Goal: Task Accomplishment & Management: Complete application form

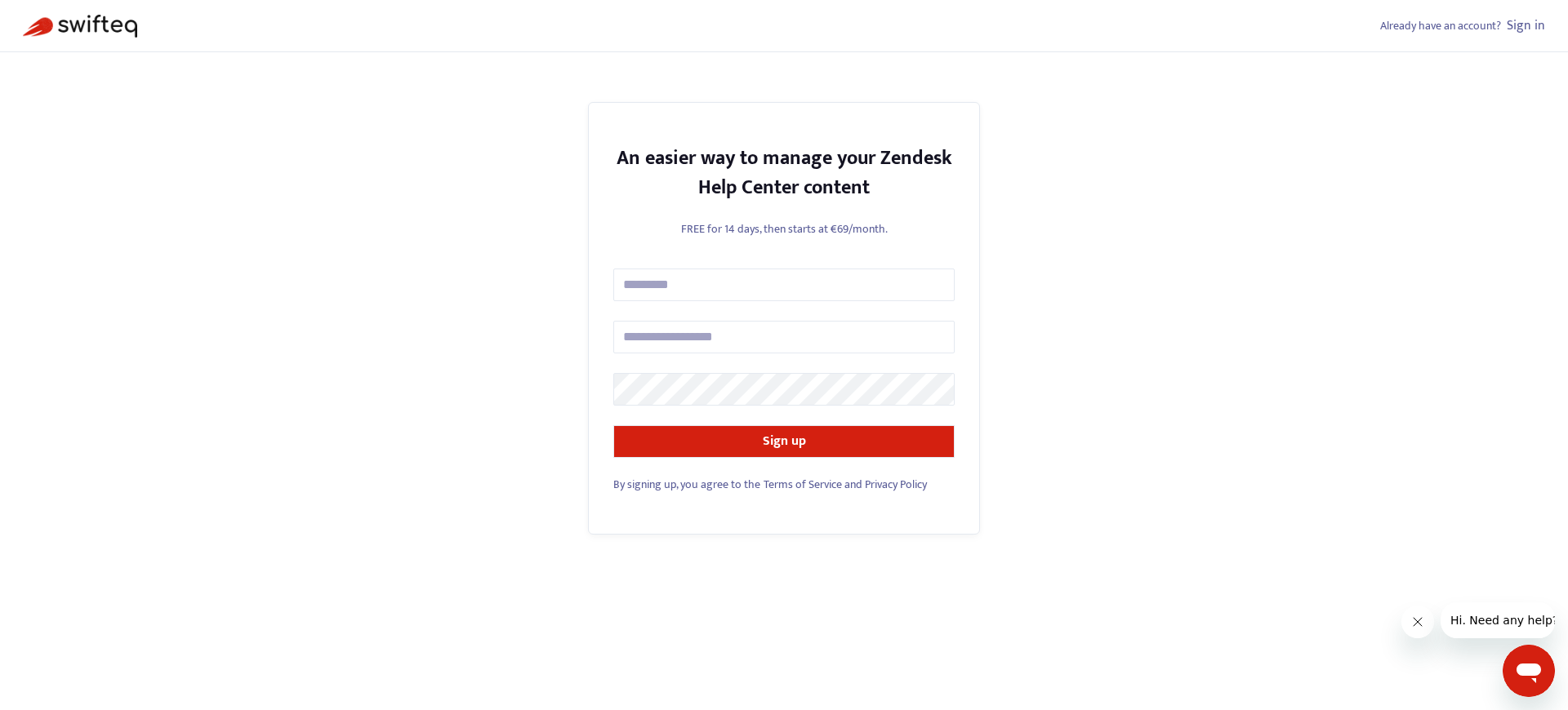
click at [686, 484] on span "By signing up, you agree to the" at bounding box center [687, 485] width 147 height 19
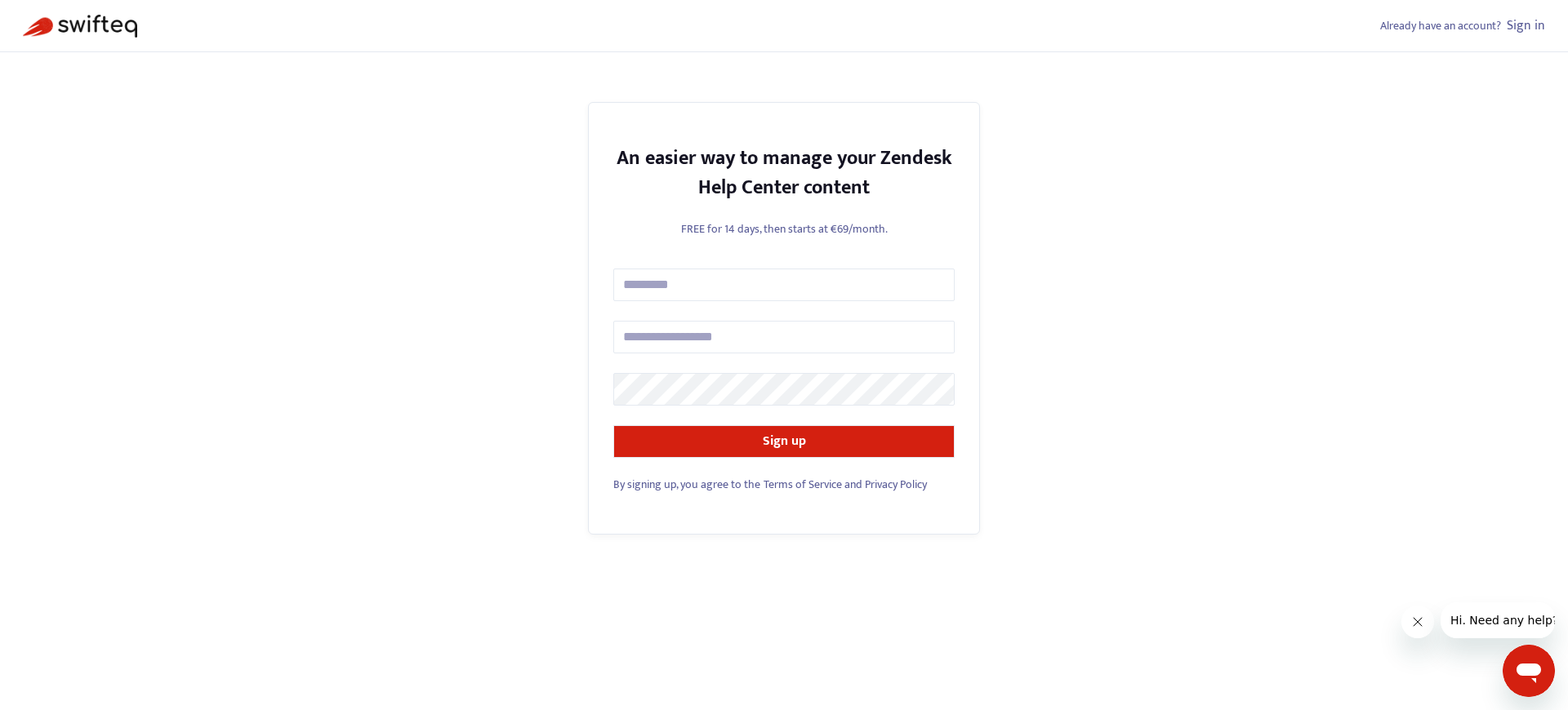
click at [686, 484] on span "By signing up, you agree to the" at bounding box center [687, 485] width 147 height 19
click at [1526, 25] on link "Sign in" at bounding box center [1526, 26] width 38 height 22
click at [686, 484] on span "By signing up, you agree to the" at bounding box center [687, 485] width 147 height 19
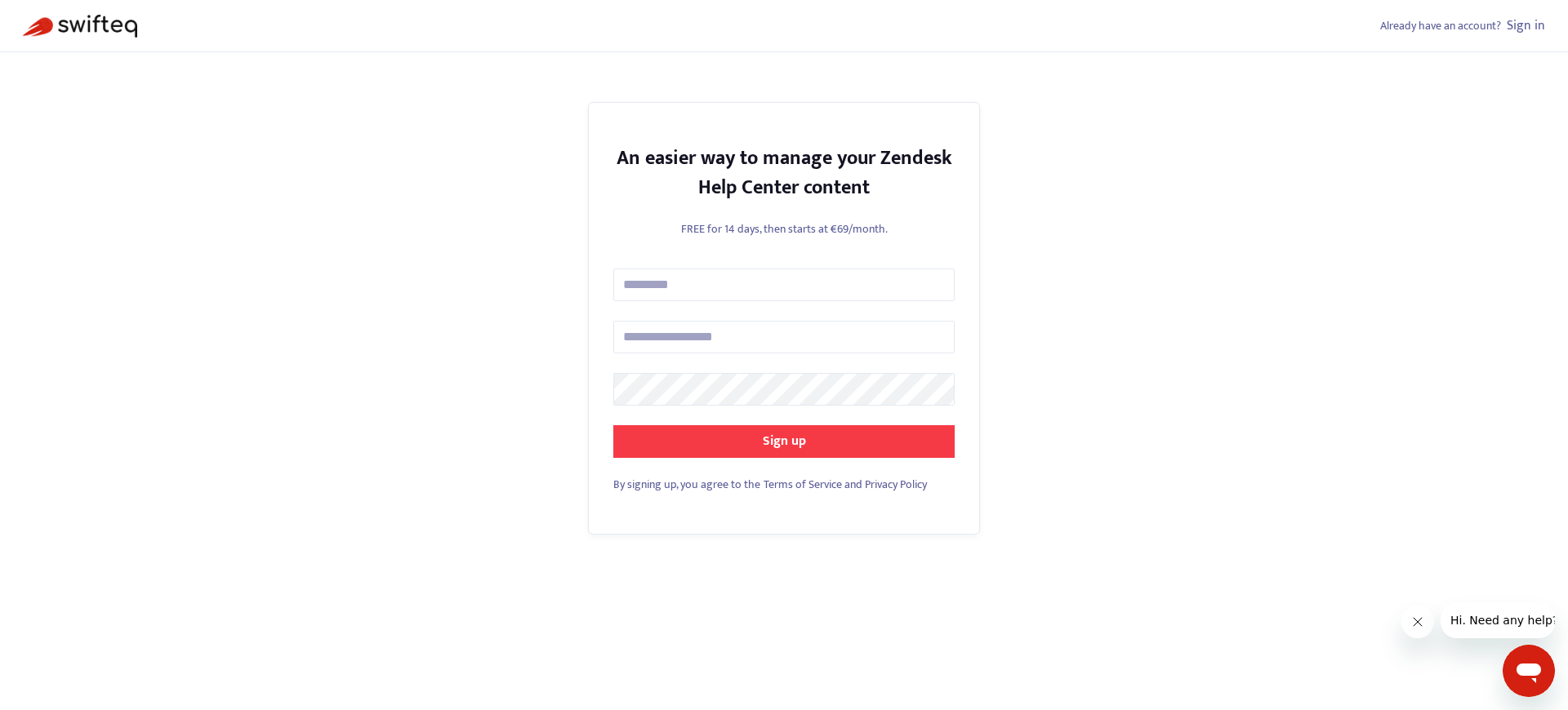
click at [784, 441] on strong "Sign up" at bounding box center [784, 441] width 43 height 22
